Goal: Find specific page/section: Find specific page/section

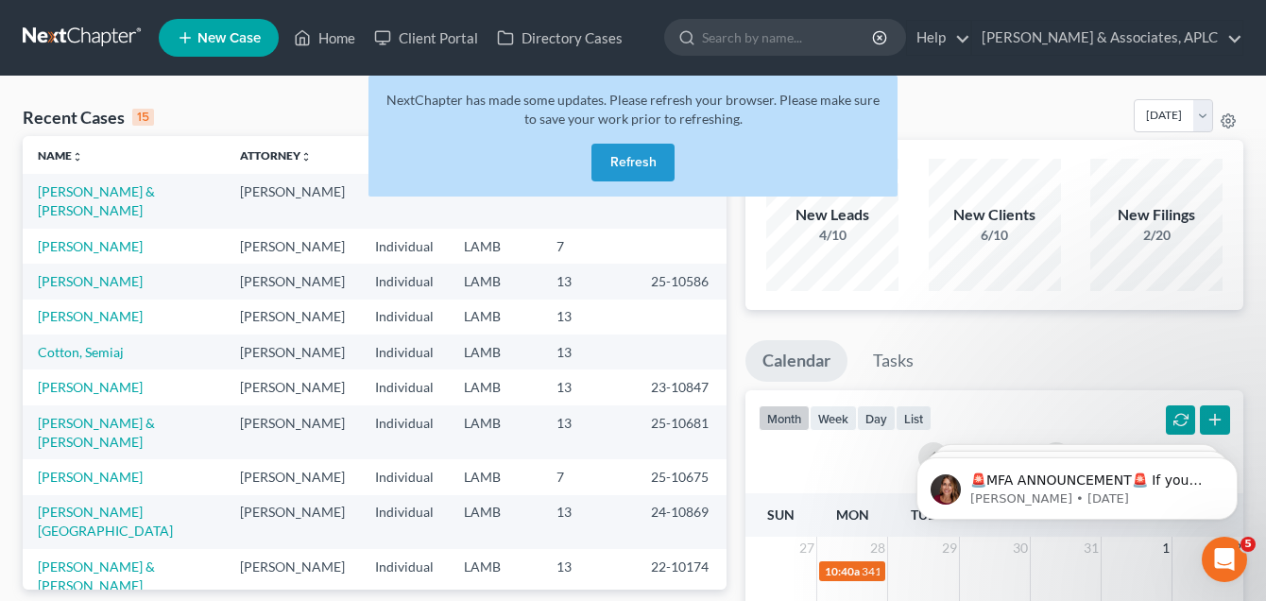
click at [78, 29] on link at bounding box center [83, 38] width 121 height 34
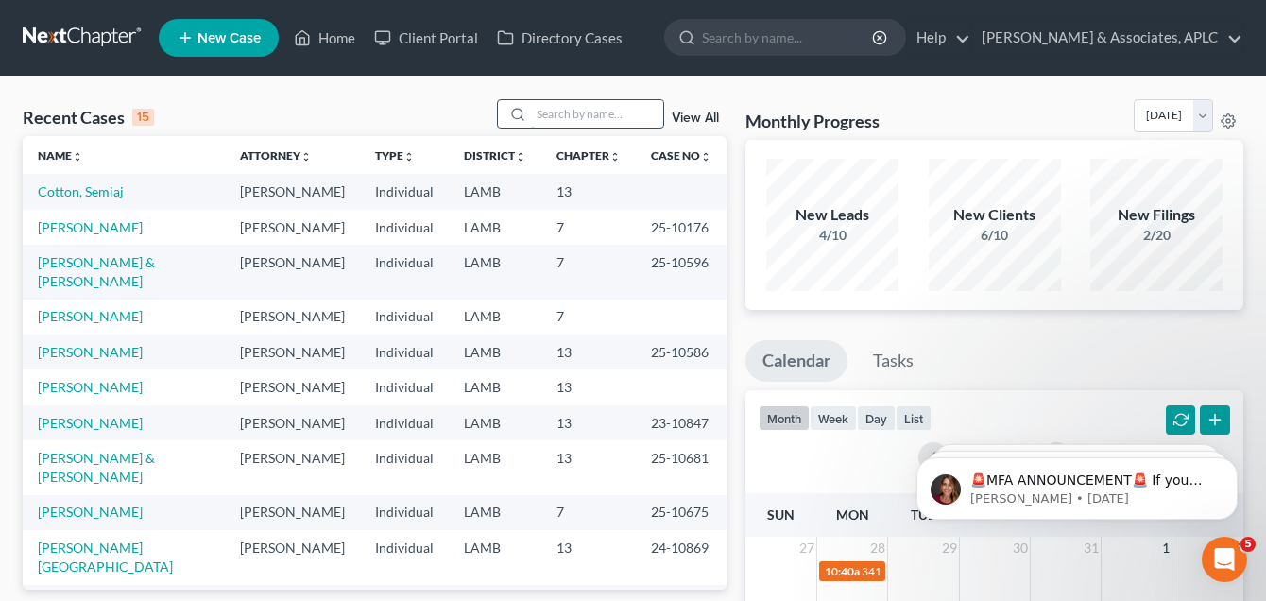
click at [574, 106] on input "search" at bounding box center [597, 113] width 132 height 27
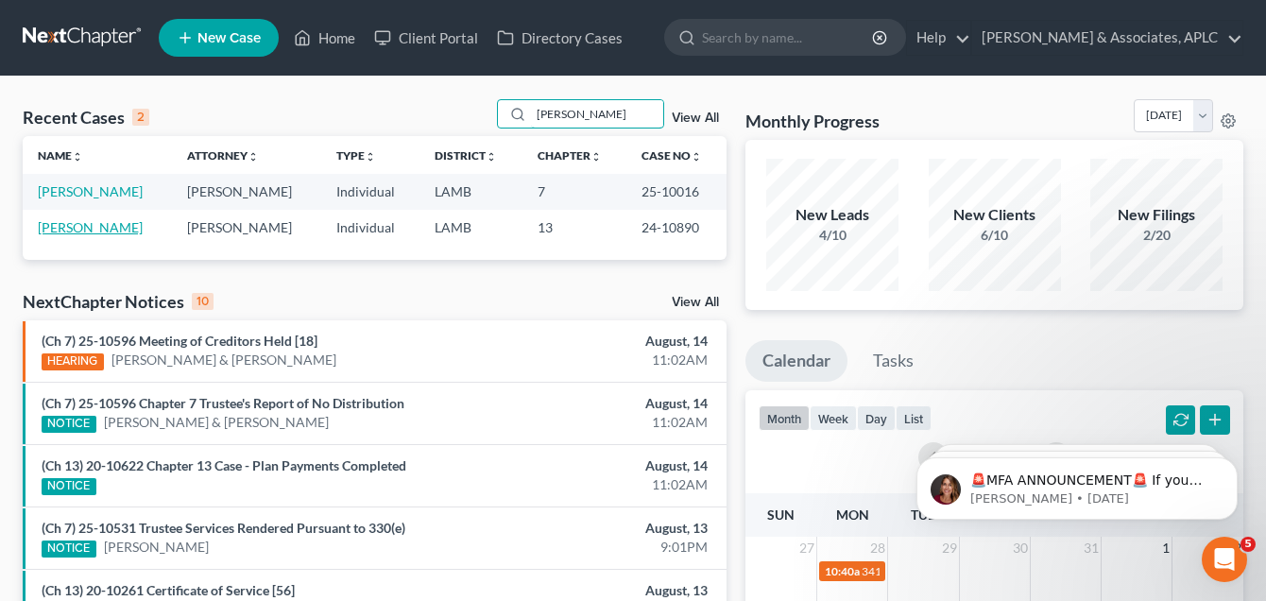
type input "kimball"
click at [70, 226] on link "[PERSON_NAME]" at bounding box center [90, 227] width 105 height 16
select select "1"
select select "6"
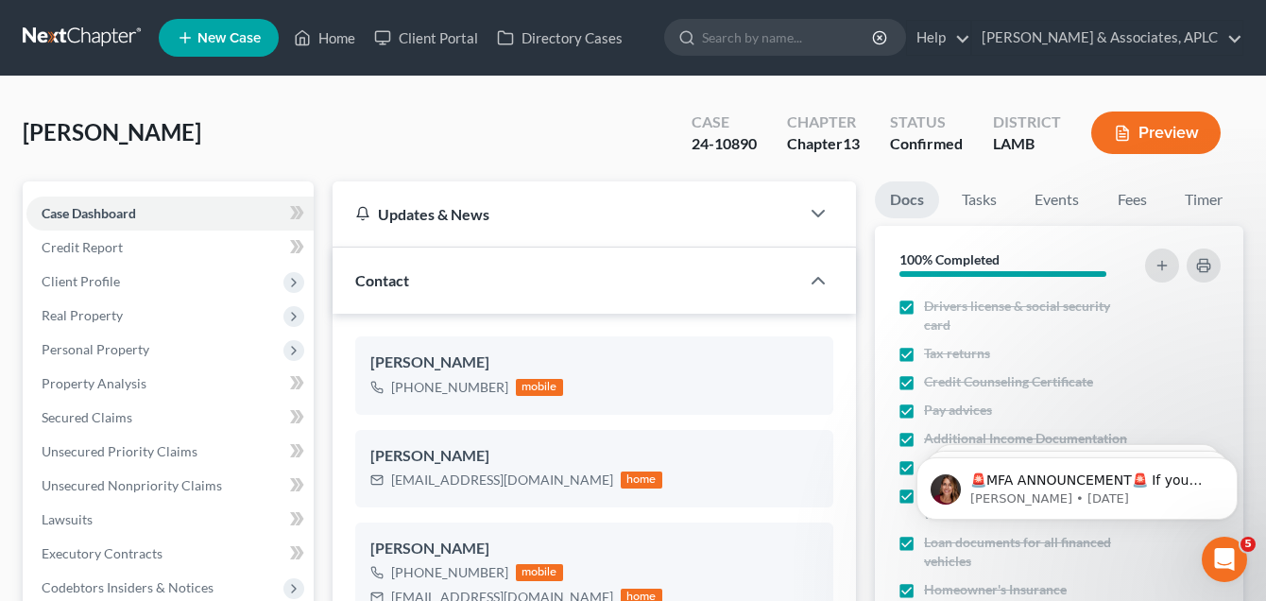
click at [92, 29] on link at bounding box center [83, 38] width 121 height 34
